Goal: Check status: Check status

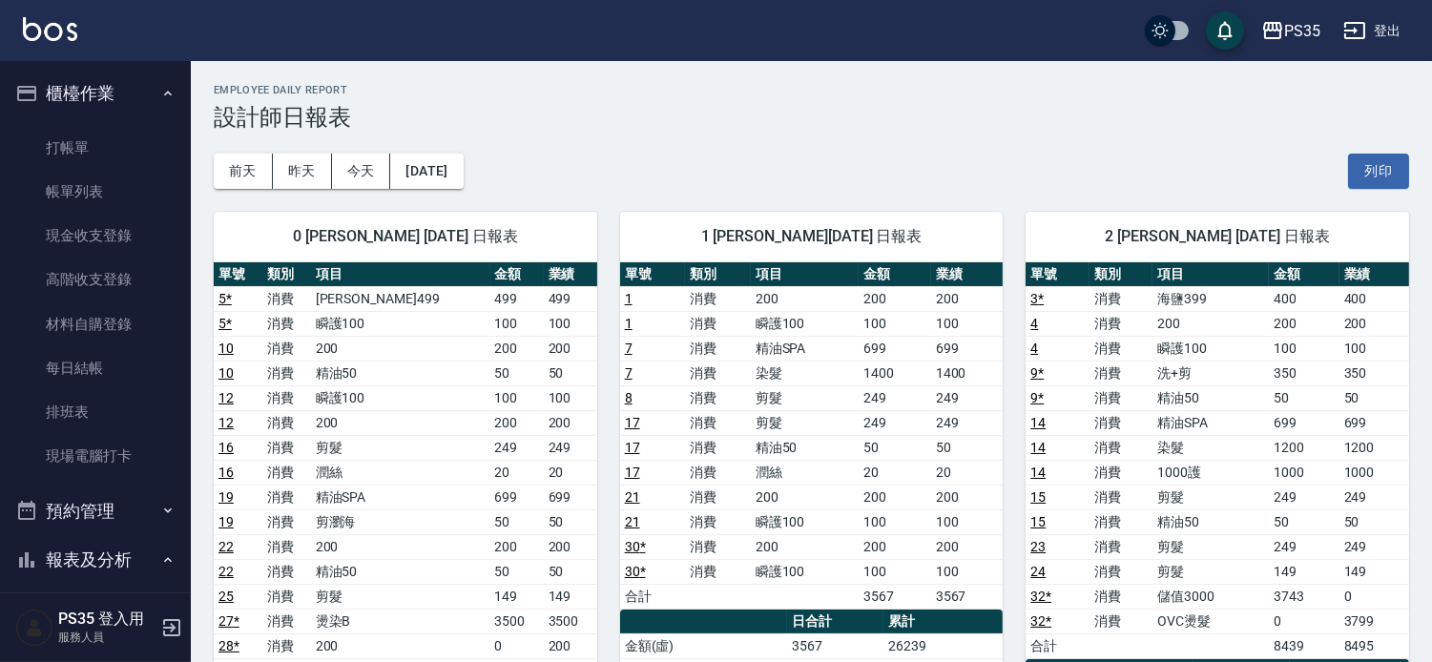
scroll to position [318, 0]
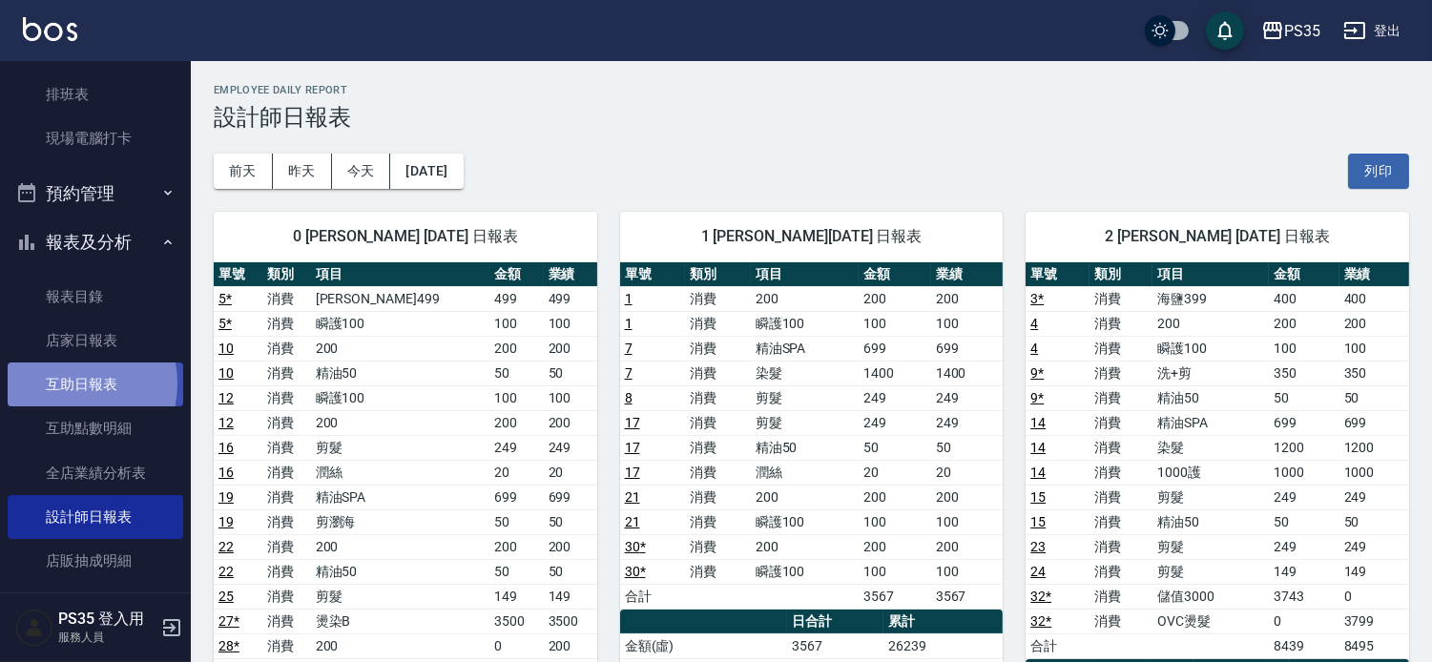
click at [68, 384] on link "互助日報表" at bounding box center [96, 385] width 176 height 44
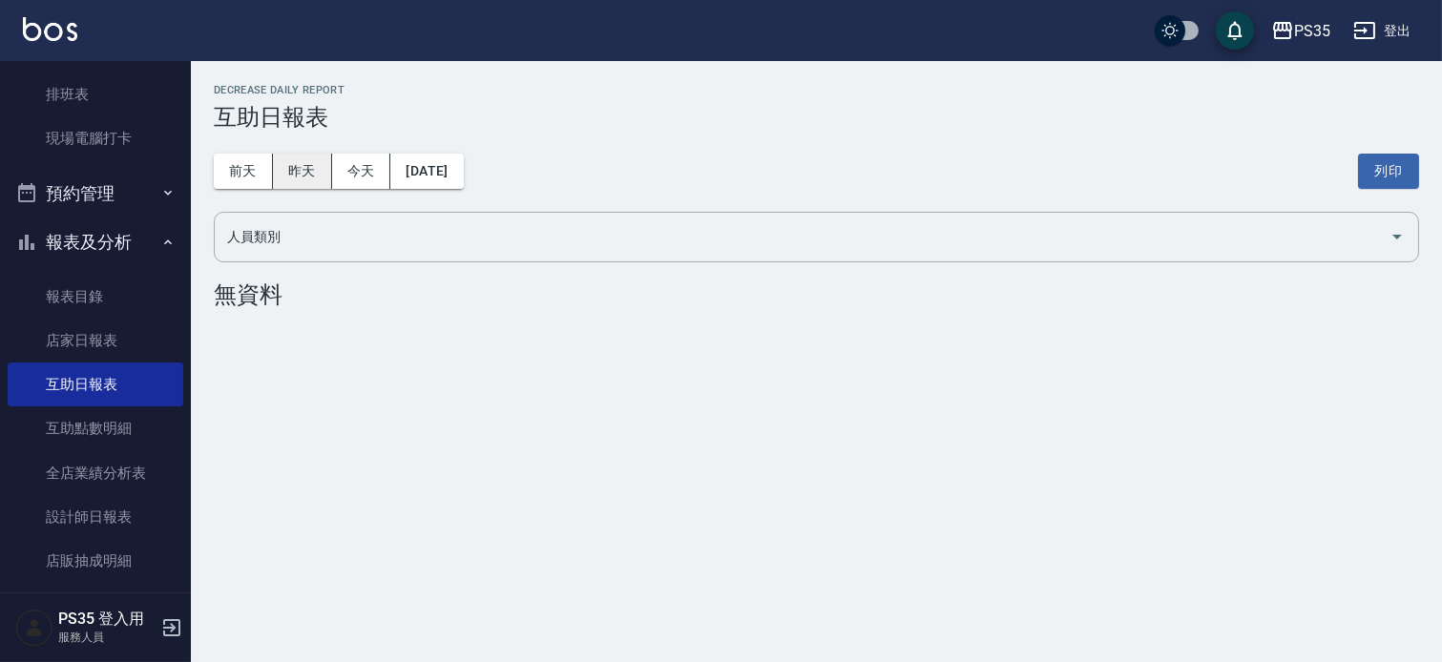
click at [302, 167] on button "昨天" at bounding box center [302, 171] width 59 height 35
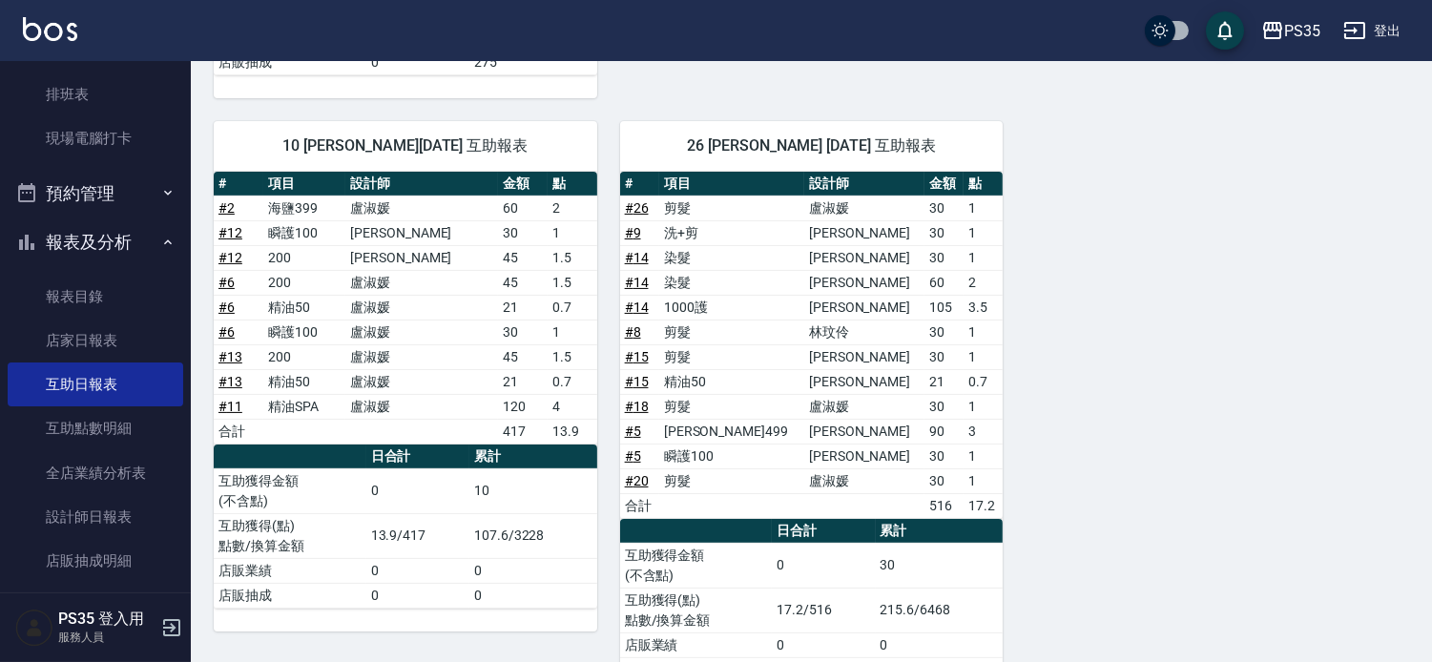
scroll to position [847, 0]
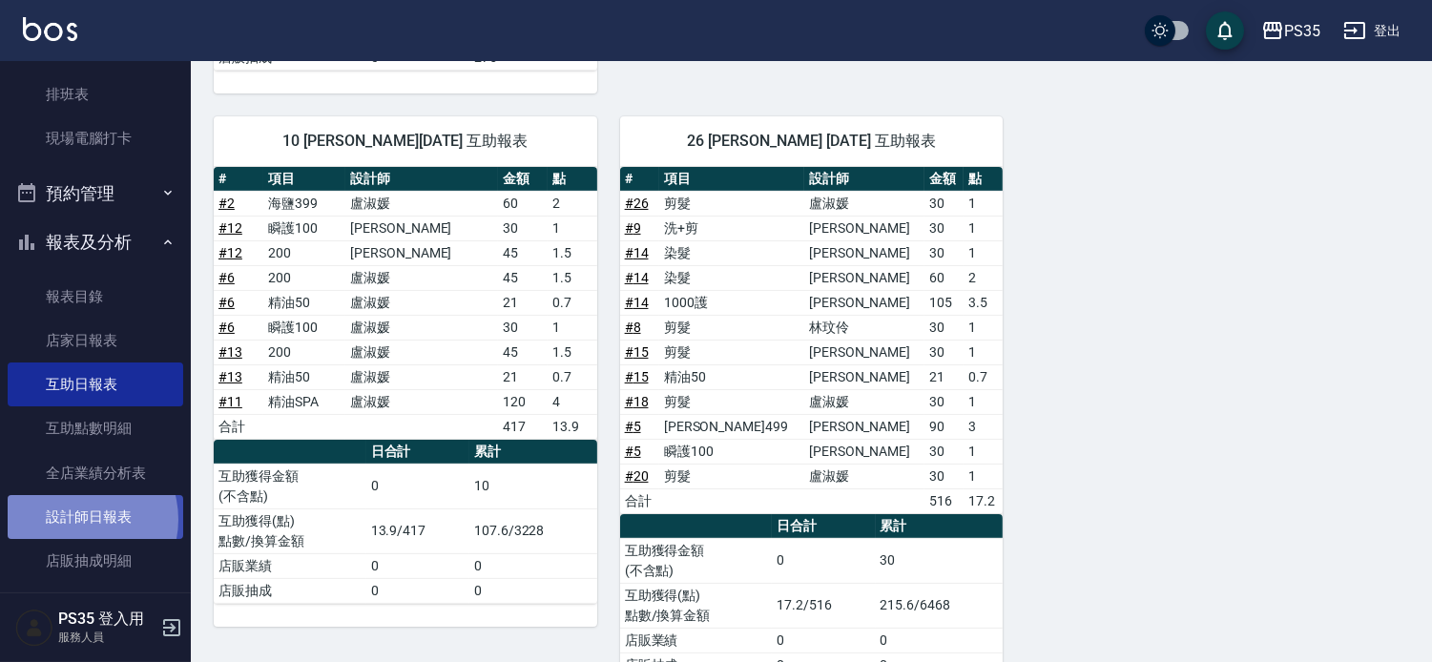
click at [77, 519] on link "設計師日報表" at bounding box center [96, 517] width 176 height 44
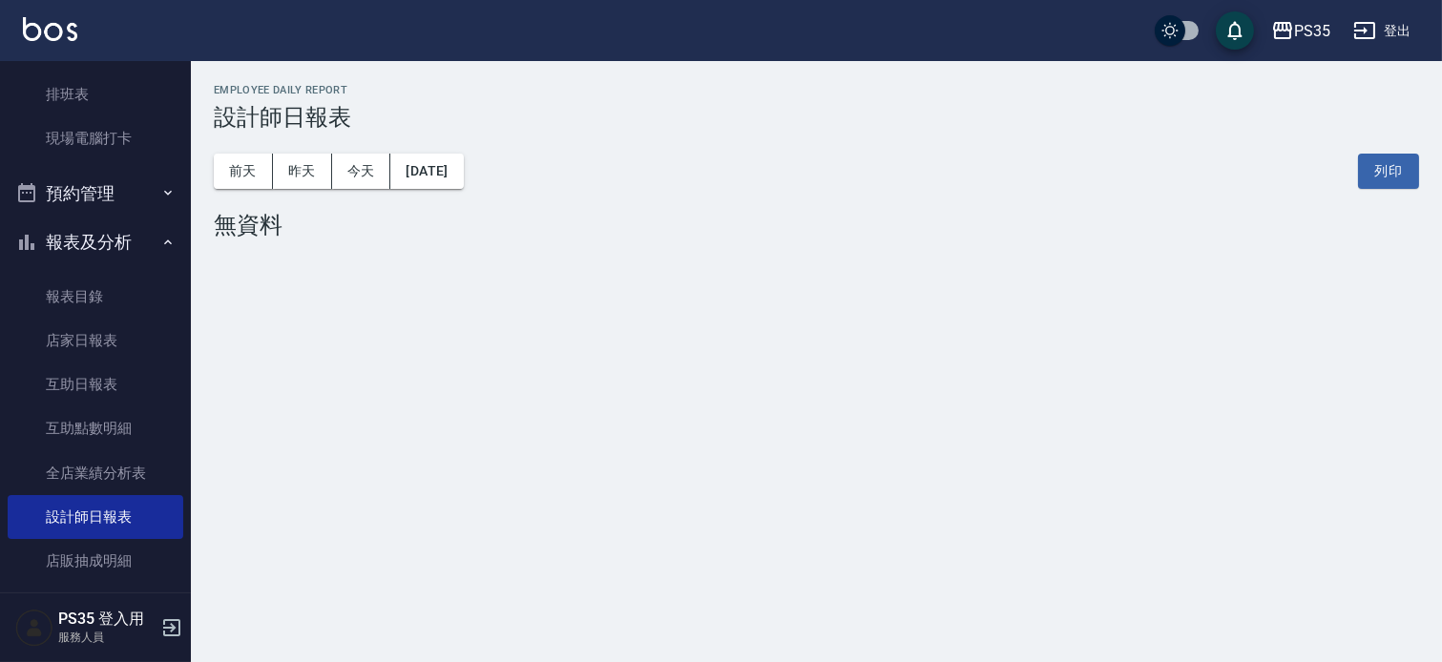
click at [8, 495] on link "設計師日報表" at bounding box center [96, 517] width 176 height 44
drag, startPoint x: 349, startPoint y: 523, endPoint x: 378, endPoint y: 483, distance: 49.3
click at [349, 525] on div "PS35 [DATE] 設計師日報表 列印時間： [DATE][PHONE_NUMBER]:28 Employee Daily Report 設計師日報表 […" at bounding box center [721, 331] width 1442 height 662
